Goal: Complete application form

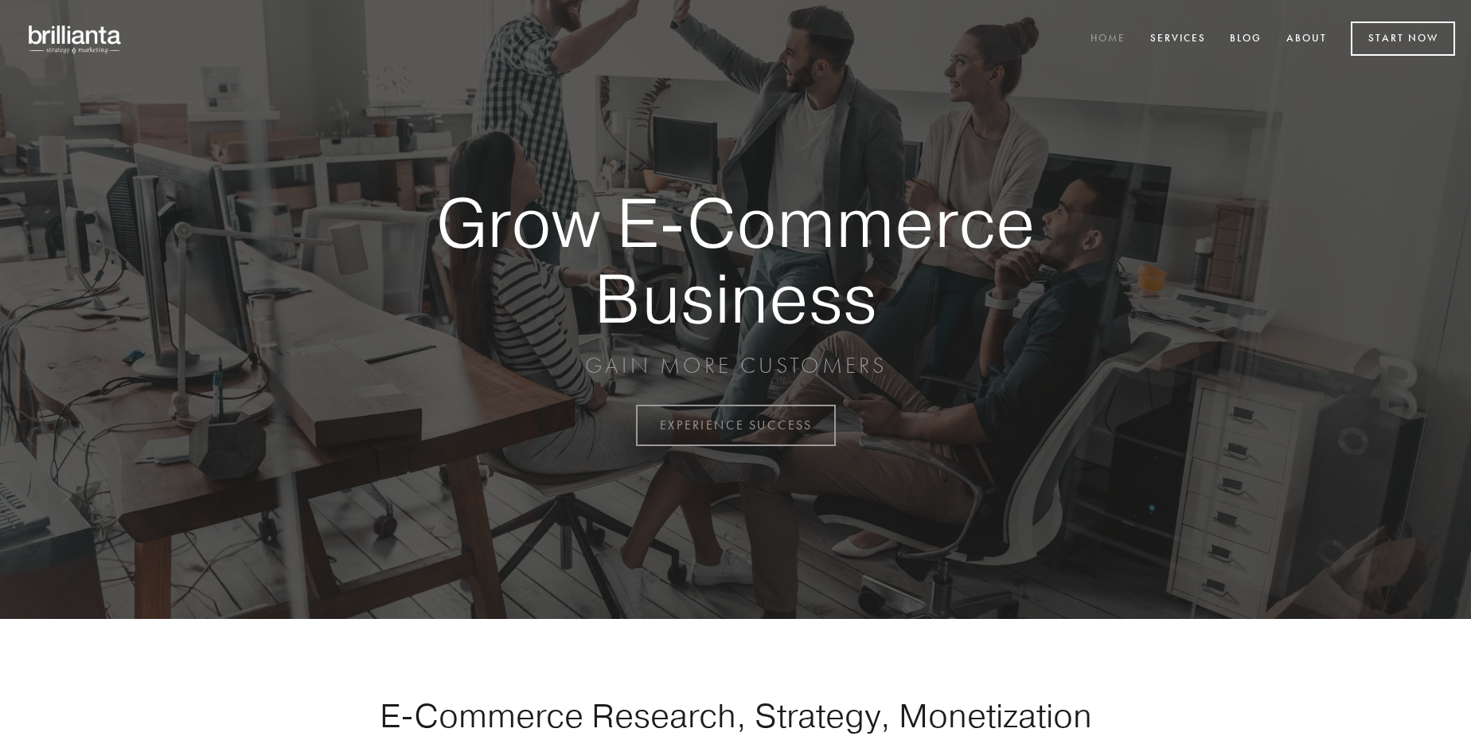
scroll to position [4173, 0]
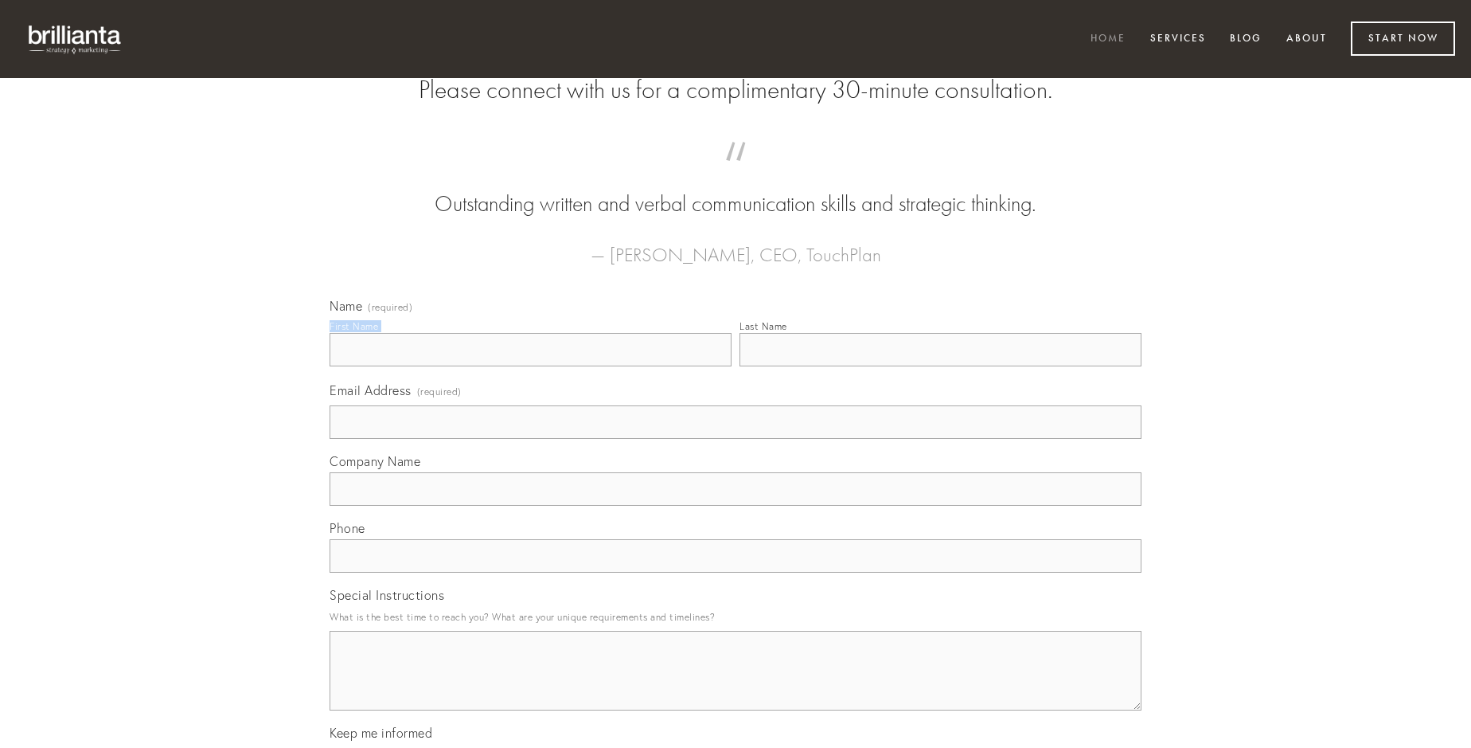
type input "[PERSON_NAME]"
click at [940, 366] on input "Last Name" at bounding box center [941, 349] width 402 height 33
type input "[PERSON_NAME]"
click at [736, 439] on input "Email Address (required)" at bounding box center [736, 421] width 812 height 33
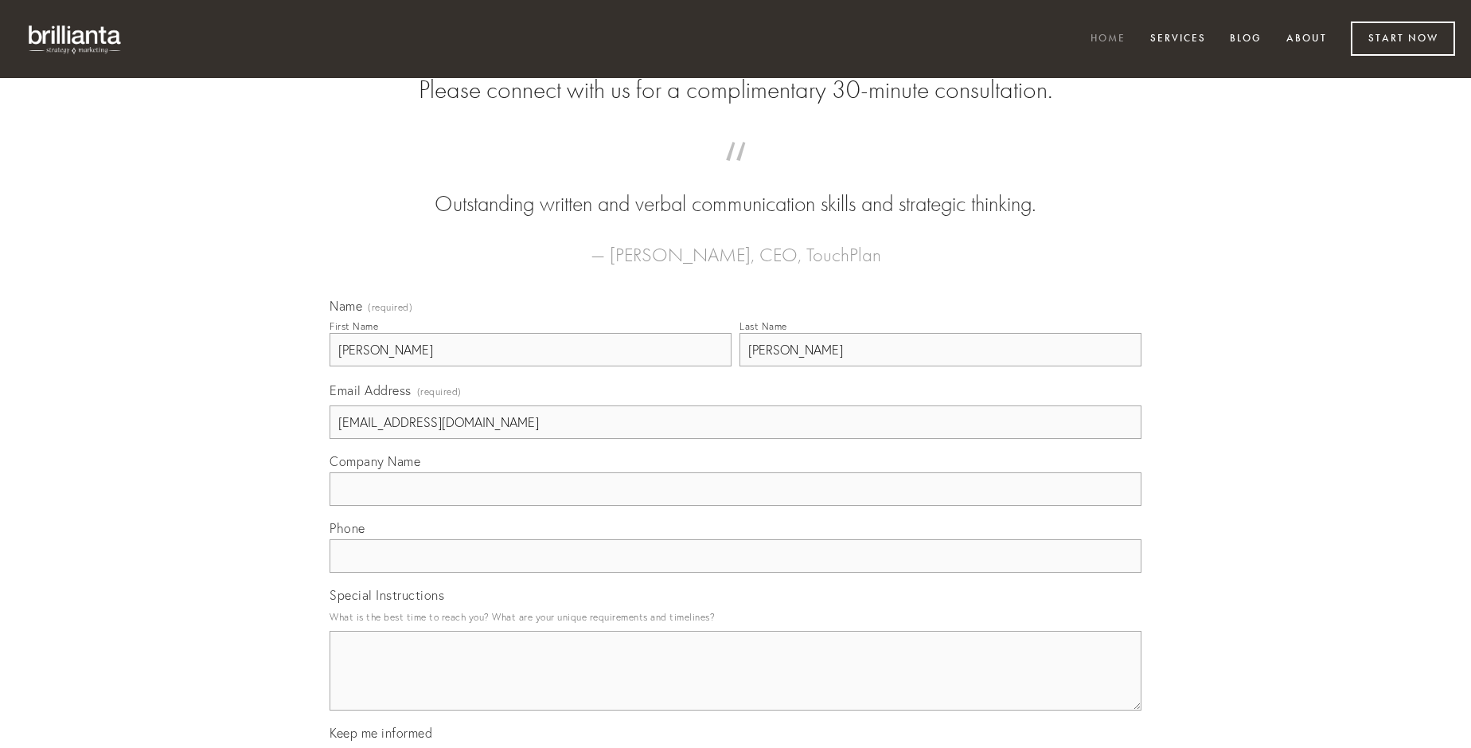
type input "[EMAIL_ADDRESS][DOMAIN_NAME]"
click at [736, 506] on input "Company Name" at bounding box center [736, 488] width 812 height 33
type input "triduana"
click at [736, 572] on input "text" at bounding box center [736, 555] width 812 height 33
click at [736, 685] on textarea "Special Instructions" at bounding box center [736, 670] width 812 height 80
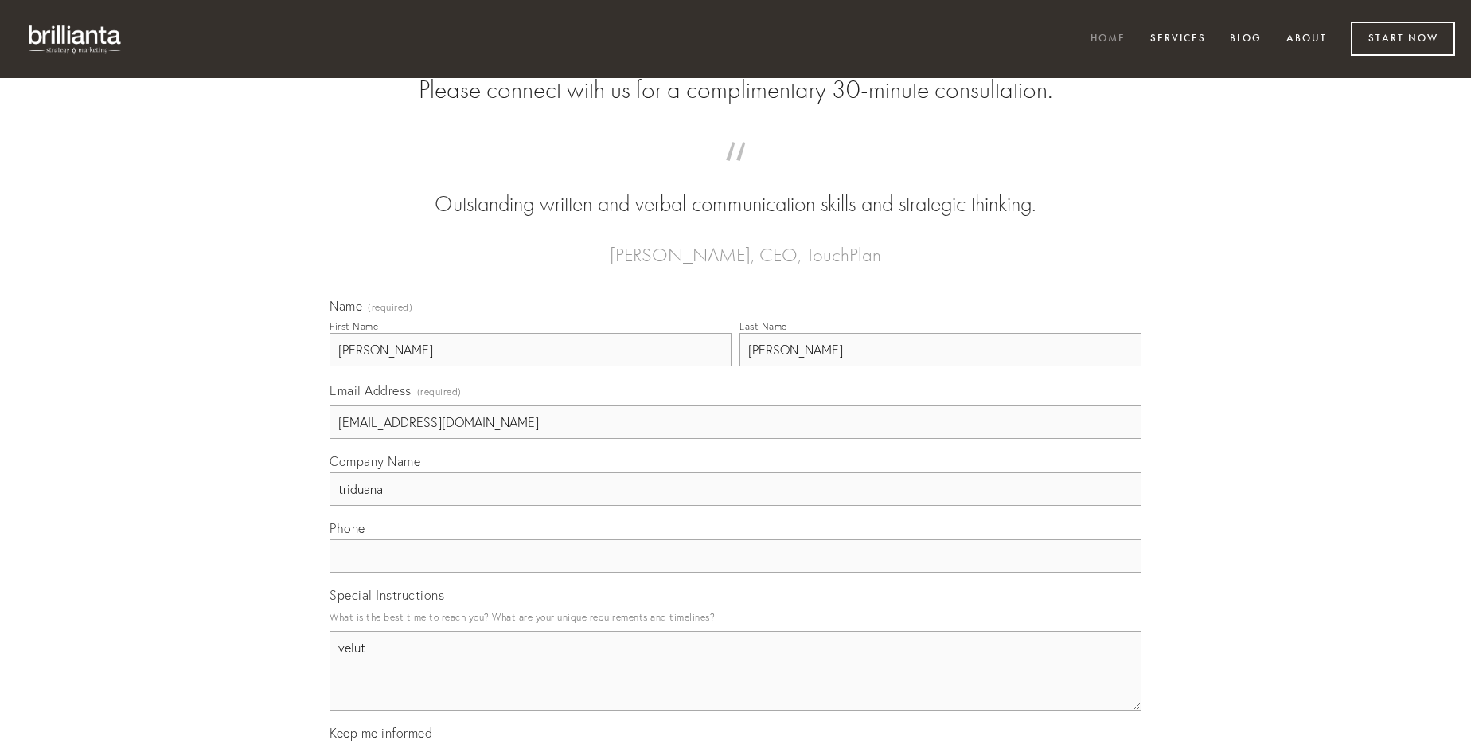
type textarea "velut"
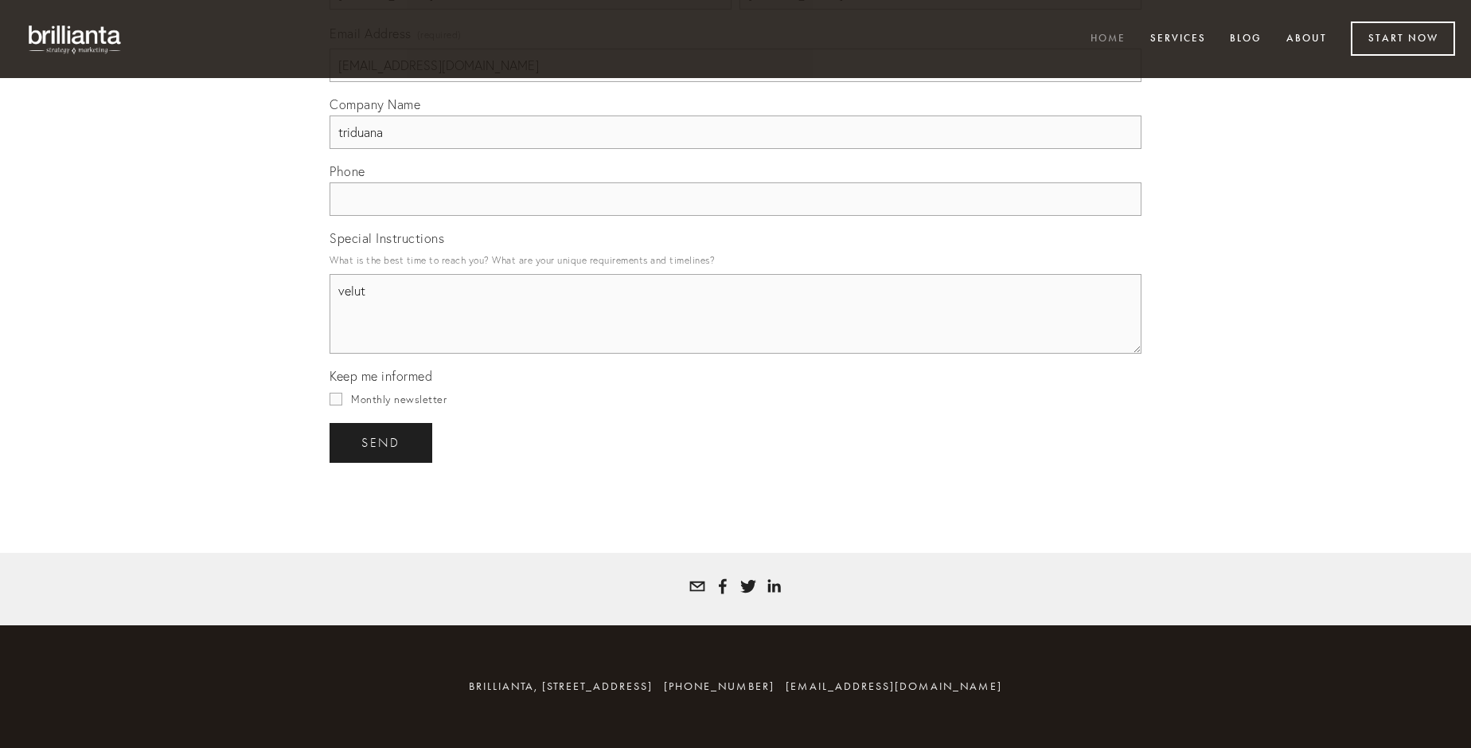
click at [382, 442] on span "send" at bounding box center [380, 442] width 39 height 14
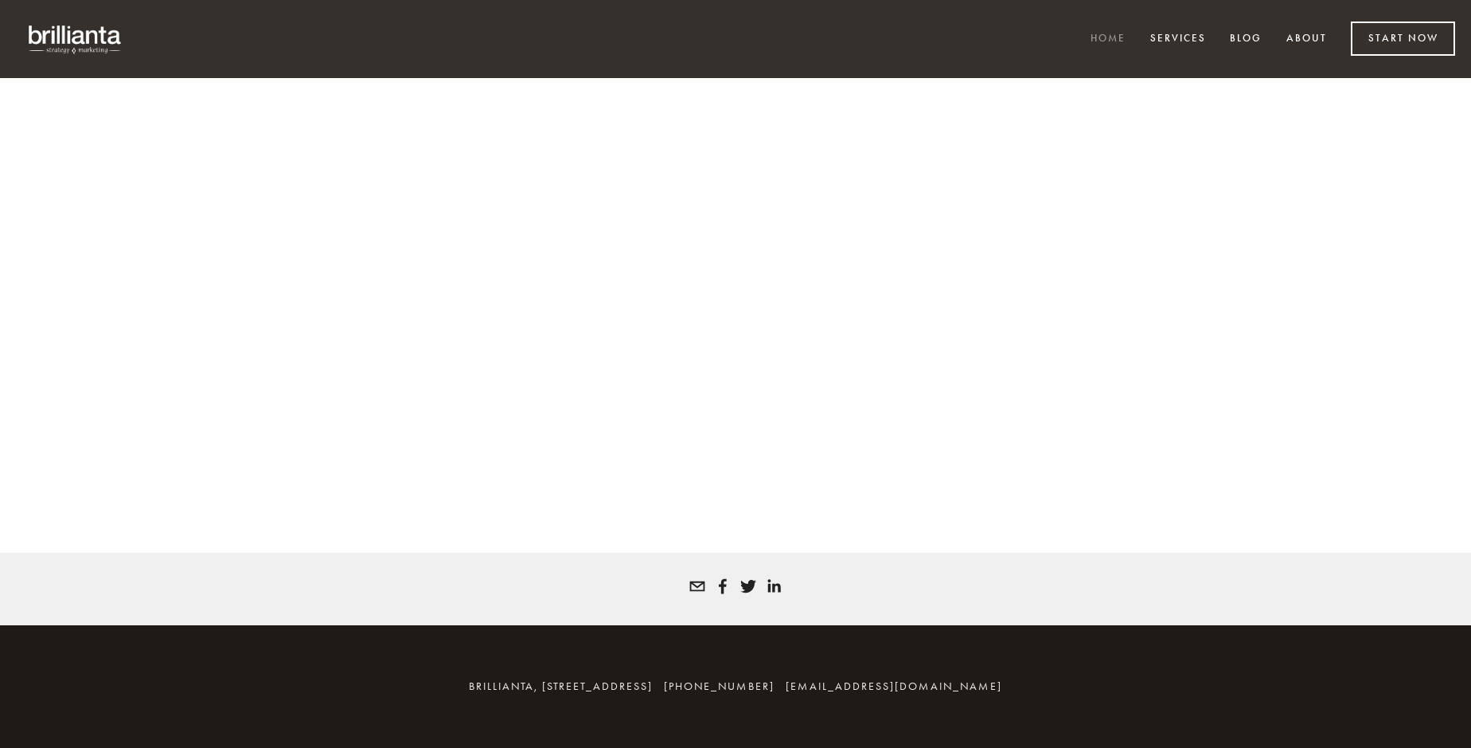
scroll to position [4152, 0]
